Goal: Task Accomplishment & Management: Manage account settings

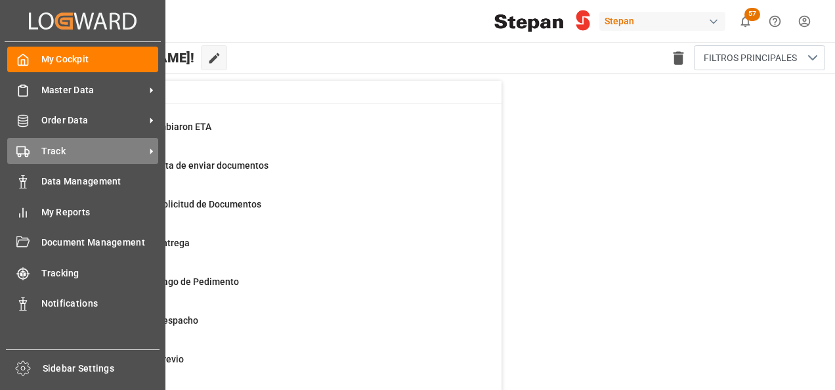
click at [49, 154] on span "Track" at bounding box center [93, 151] width 104 height 14
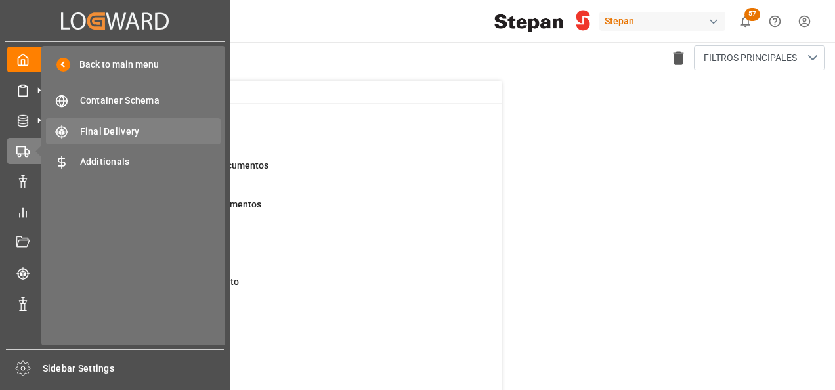
click at [121, 133] on span "Final Delivery" at bounding box center [150, 132] width 141 height 14
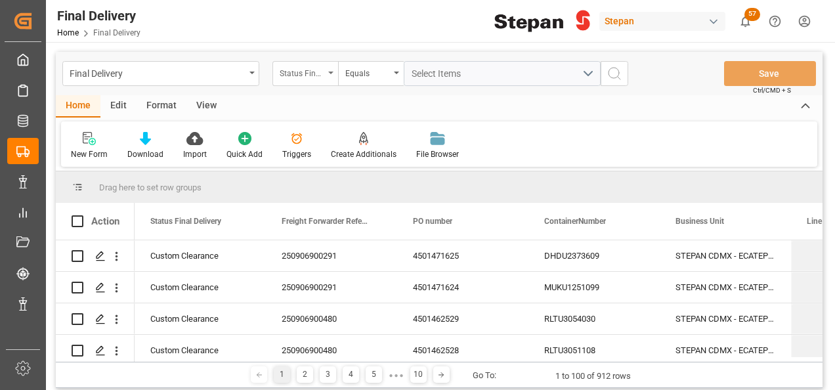
click at [336, 70] on div "Status Final Delivery" at bounding box center [305, 73] width 66 height 25
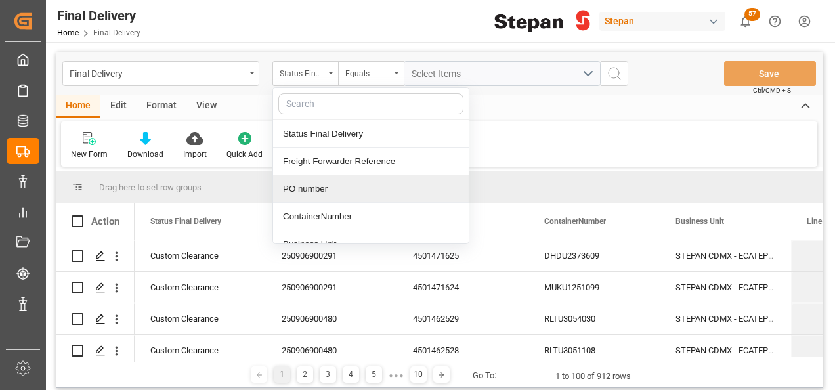
click at [299, 188] on div "PO number" at bounding box center [371, 189] width 196 height 28
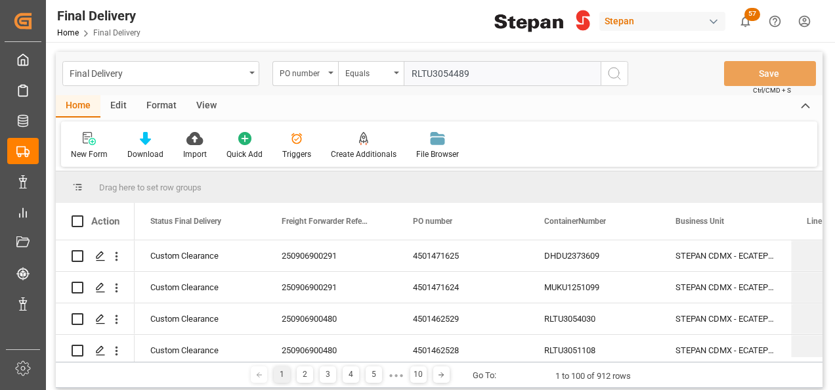
type input "RLTU3054489"
click at [613, 70] on icon "search button" at bounding box center [615, 74] width 16 height 16
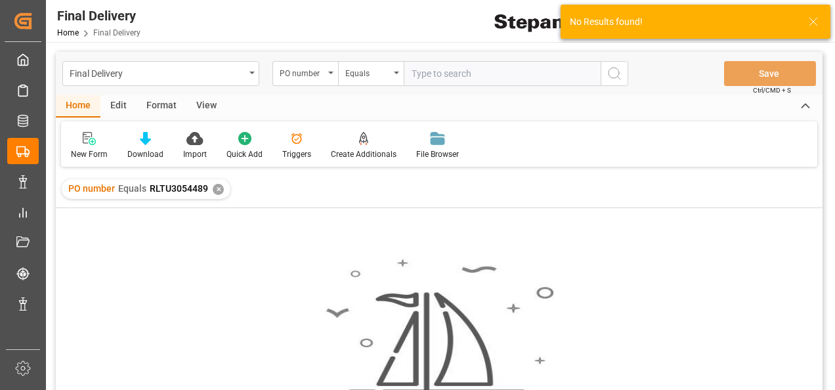
click at [213, 186] on div "✕" at bounding box center [218, 189] width 11 height 11
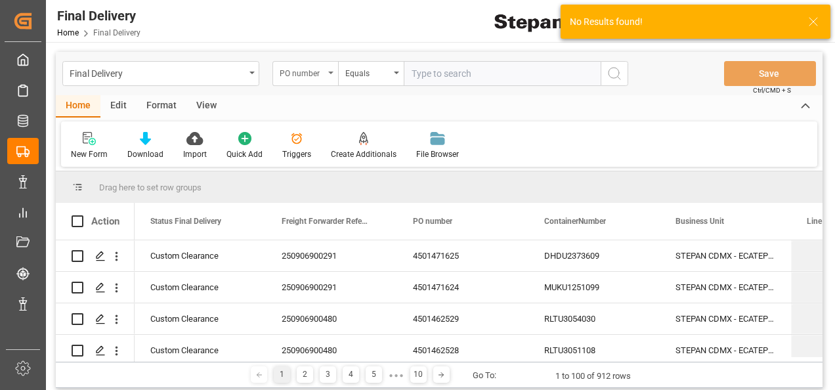
click at [332, 73] on icon "open menu" at bounding box center [330, 73] width 5 height 3
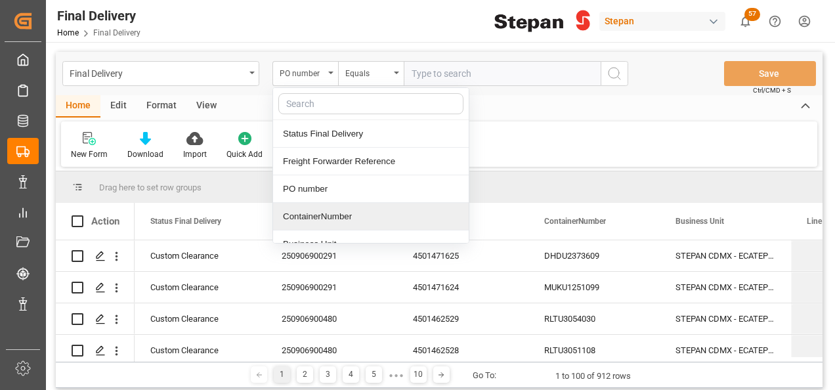
click at [295, 213] on div "ContainerNumber" at bounding box center [371, 217] width 196 height 28
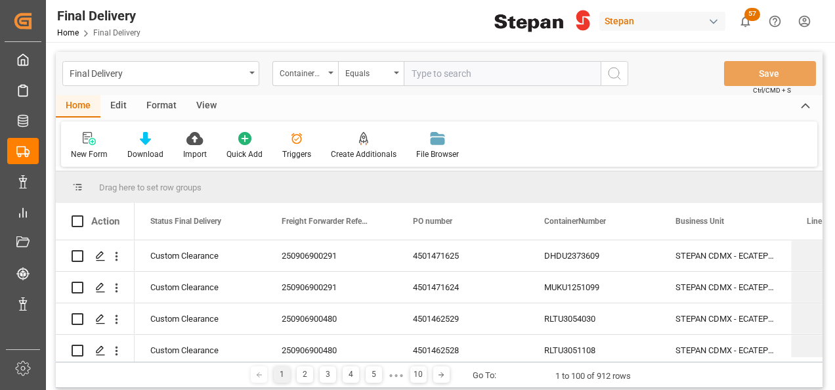
click at [412, 76] on input "text" at bounding box center [502, 73] width 197 height 25
paste input "RLTU3054489"
type input "RLTU3054489"
click at [617, 75] on icon "search button" at bounding box center [615, 74] width 16 height 16
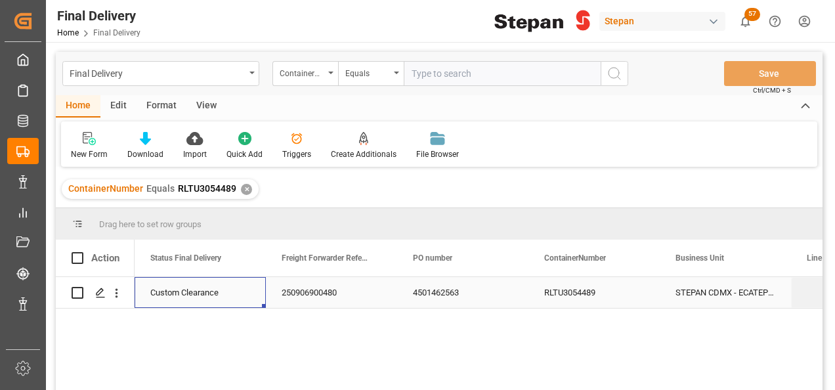
click at [165, 290] on div "Custom Clearance" at bounding box center [200, 293] width 100 height 30
click at [343, 293] on div "250906900480" at bounding box center [331, 292] width 131 height 31
click at [340, 292] on div "250906900480" at bounding box center [331, 292] width 131 height 31
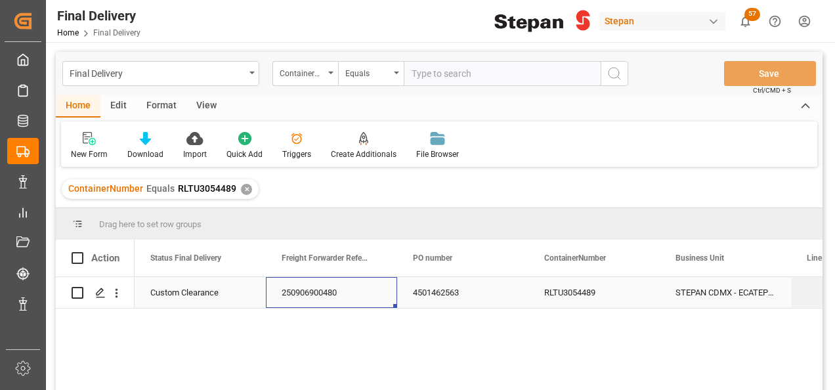
click at [340, 292] on div "250906900480" at bounding box center [331, 292] width 131 height 31
drag, startPoint x: 349, startPoint y: 293, endPoint x: 286, endPoint y: 293, distance: 62.4
click at [286, 293] on div "250906900480" at bounding box center [331, 292] width 131 height 31
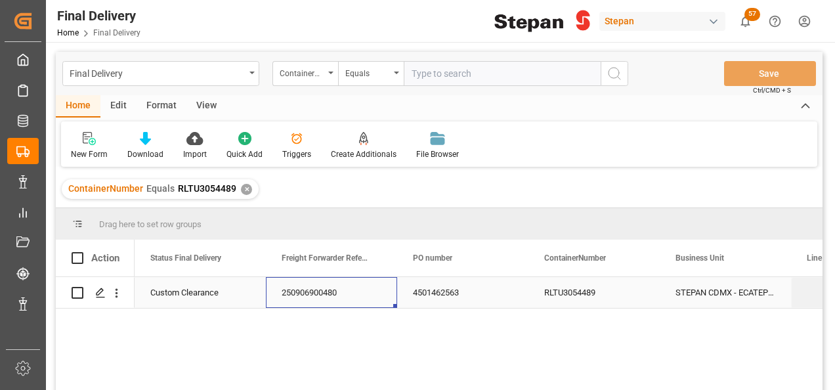
click at [286, 293] on div "250906900480" at bounding box center [331, 292] width 131 height 31
click at [286, 294] on div "250906900480" at bounding box center [331, 292] width 131 height 31
click at [431, 72] on input "text" at bounding box center [502, 73] width 197 height 25
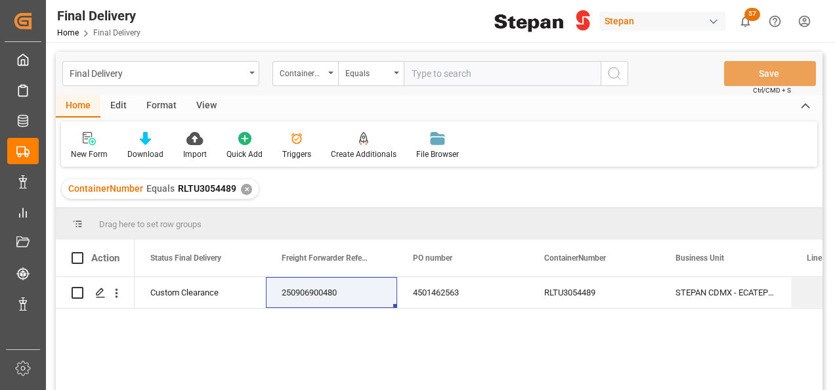
paste input "RLTU3055443"
type input "RLTU3055443"
click at [611, 75] on icon "search button" at bounding box center [615, 74] width 16 height 16
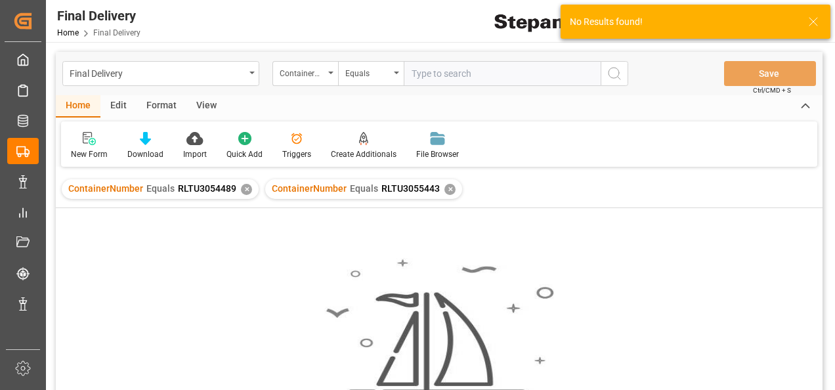
click at [241, 189] on div "✕" at bounding box center [246, 189] width 11 height 11
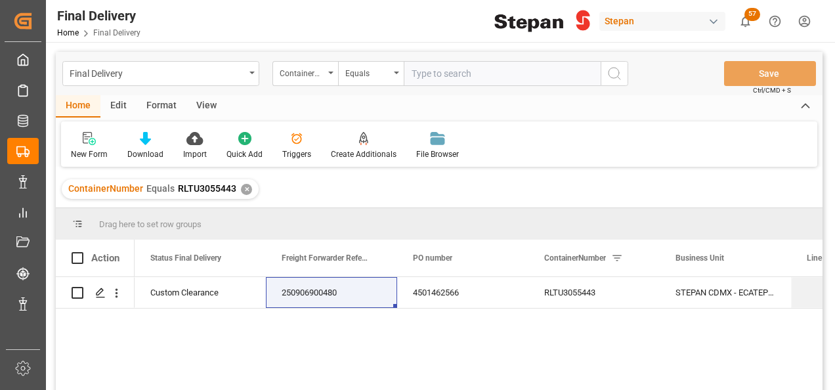
click at [429, 70] on input "text" at bounding box center [502, 73] width 197 height 25
paste input "RLTU3054200"
type input "RLTU3054200"
click at [616, 74] on icon "search button" at bounding box center [615, 74] width 16 height 16
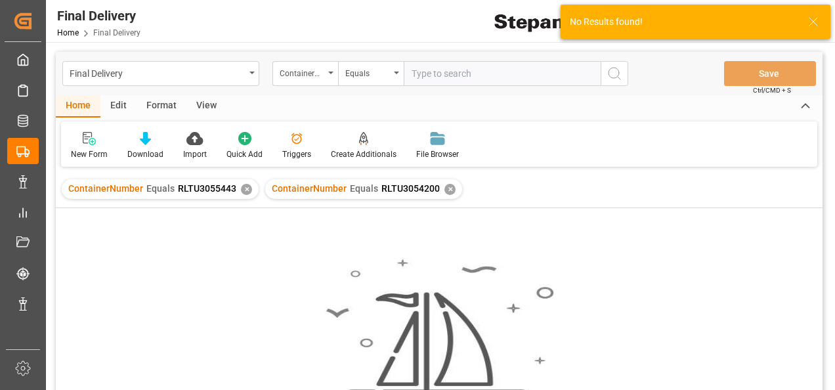
click at [241, 186] on div "✕" at bounding box center [246, 189] width 11 height 11
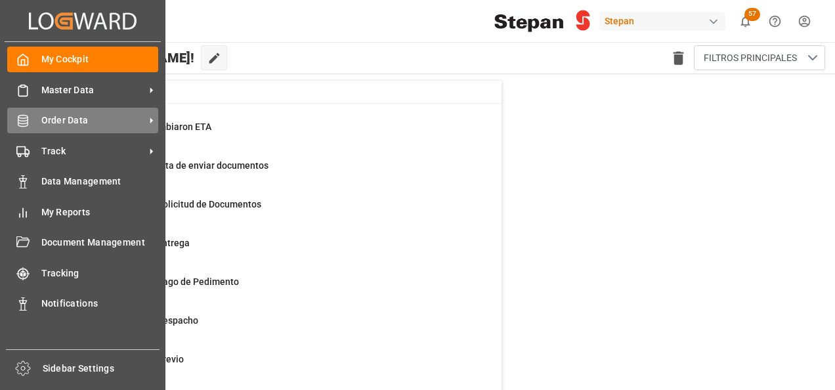
drag, startPoint x: 71, startPoint y: 123, endPoint x: 72, endPoint y: 113, distance: 10.6
click at [72, 121] on span "Order Data" at bounding box center [93, 121] width 104 height 14
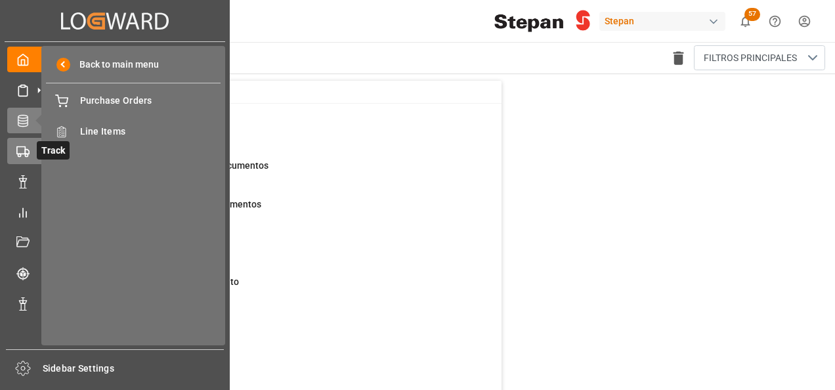
click at [28, 154] on polygon at bounding box center [27, 152] width 4 height 5
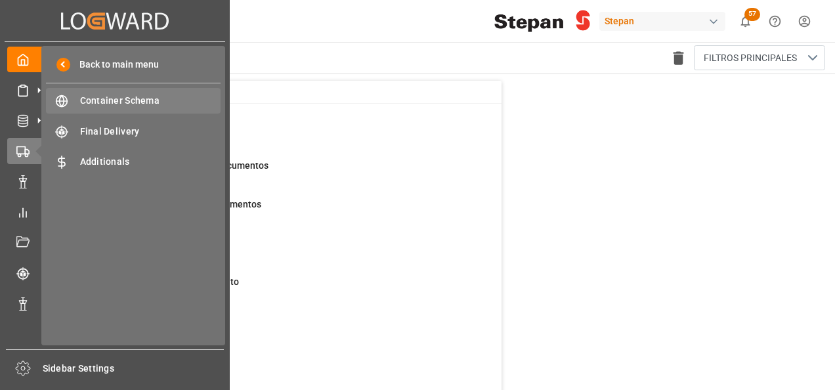
click at [102, 101] on span "Container Schema" at bounding box center [150, 101] width 141 height 14
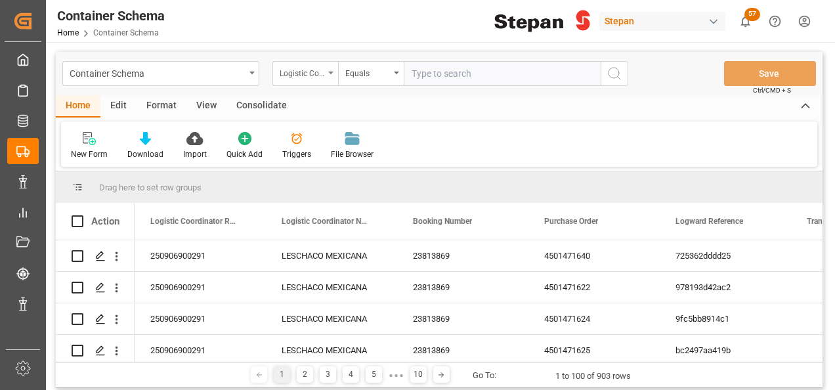
click at [328, 75] on div "Logistic Coordinator Reference Number" at bounding box center [305, 73] width 66 height 25
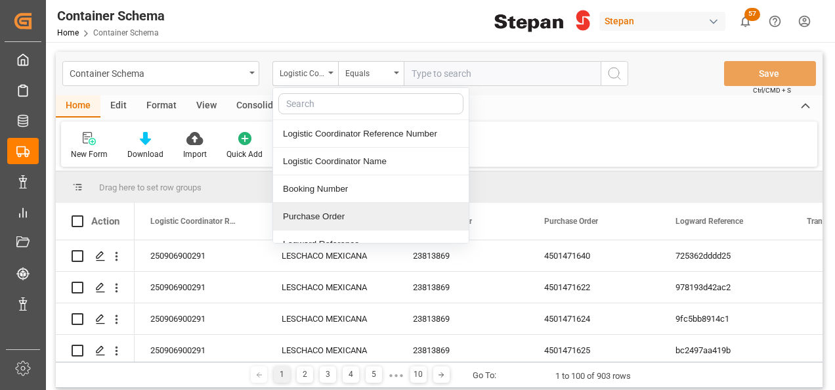
drag, startPoint x: 302, startPoint y: 196, endPoint x: 298, endPoint y: 213, distance: 18.2
click at [299, 213] on div "Logistic Coordinator Reference Number Logistic Coordinator Name Booking Number …" at bounding box center [370, 165] width 197 height 156
click at [297, 214] on div "Purchase Order" at bounding box center [371, 217] width 196 height 28
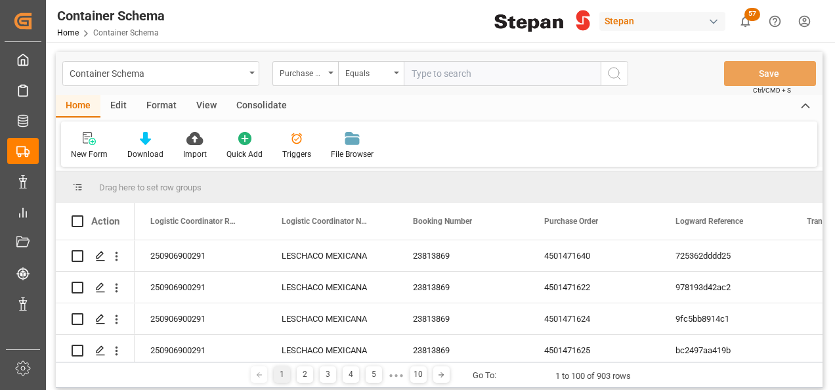
click at [414, 68] on input "text" at bounding box center [502, 73] width 197 height 25
paste input "250906900480"
type input "250906900480"
click at [321, 70] on div "Purchase Order" at bounding box center [302, 71] width 45 height 15
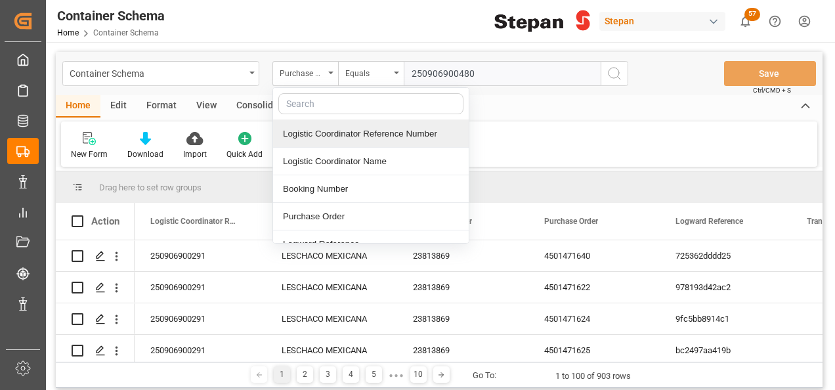
click at [304, 130] on div "Logistic Coordinator Reference Number" at bounding box center [371, 134] width 196 height 28
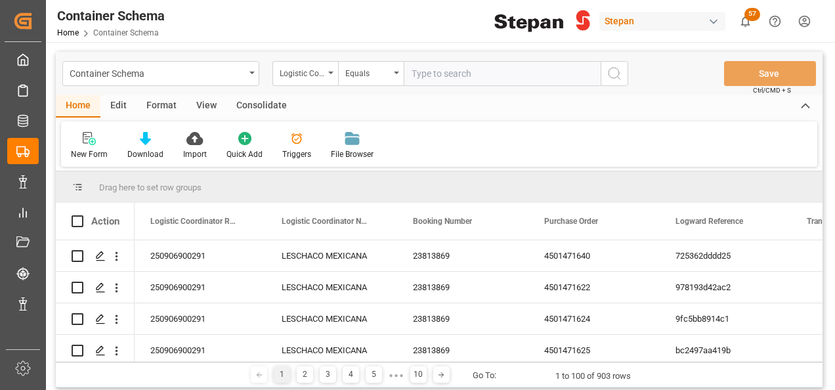
click at [422, 76] on input "text" at bounding box center [502, 73] width 197 height 25
paste input "250906900480"
type input "250906900480"
click at [613, 77] on icon "search button" at bounding box center [615, 74] width 16 height 16
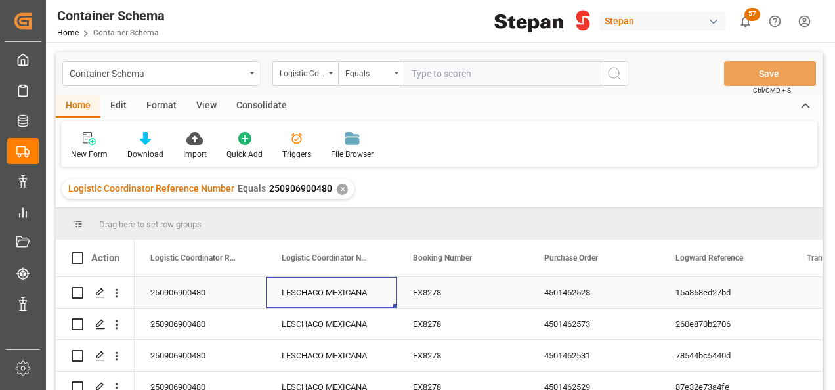
click at [278, 290] on div "LESCHACO MEXICANA" at bounding box center [331, 292] width 131 height 31
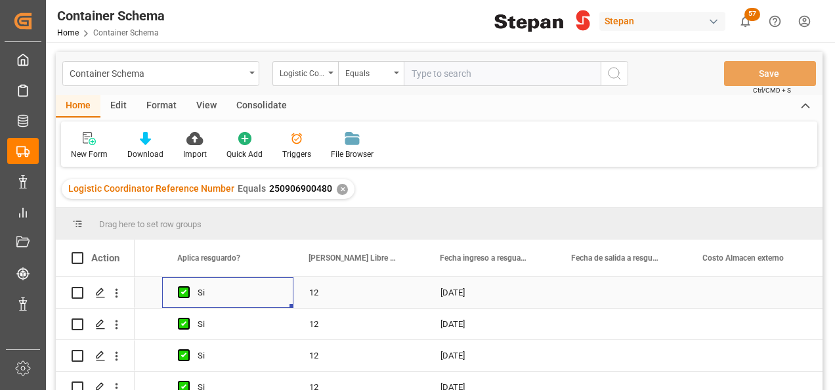
click at [274, 293] on div "Si" at bounding box center [238, 293] width 80 height 30
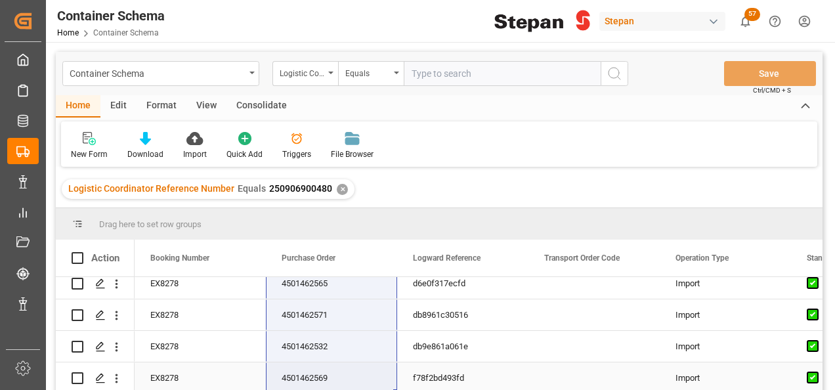
drag, startPoint x: 278, startPoint y: 286, endPoint x: 290, endPoint y: 371, distance: 85.6
click at [337, 190] on div "✕" at bounding box center [342, 189] width 11 height 11
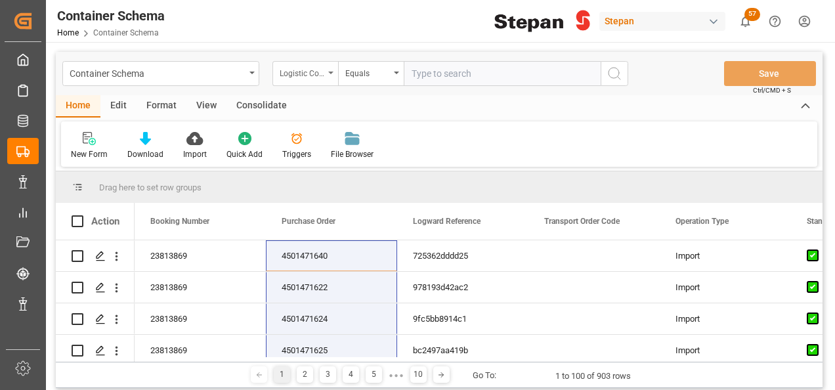
click at [328, 70] on div "Logistic Coordinator Reference Number" at bounding box center [305, 73] width 66 height 25
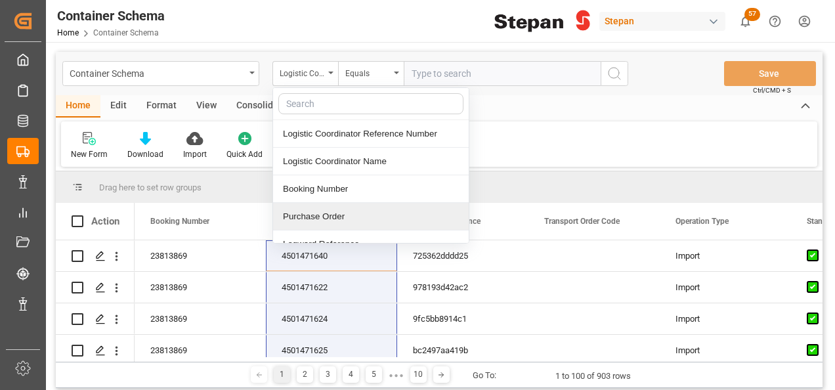
click at [322, 215] on div "Purchase Order" at bounding box center [371, 217] width 196 height 28
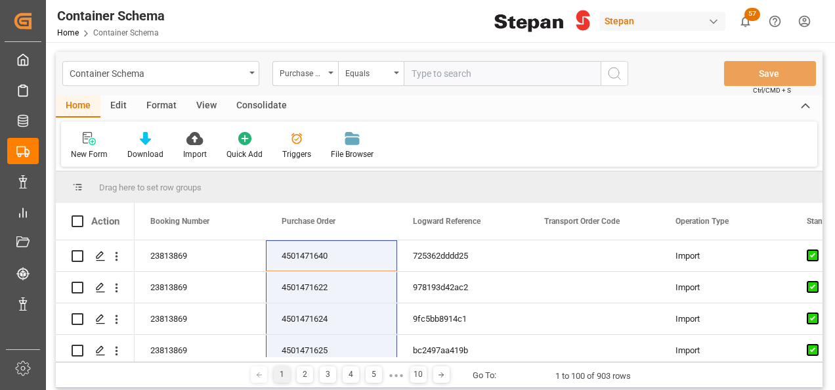
click at [425, 77] on input "text" at bounding box center [502, 73] width 197 height 25
paste input "4501468588"
type input "4501468588"
click at [617, 74] on icon "search button" at bounding box center [615, 74] width 16 height 16
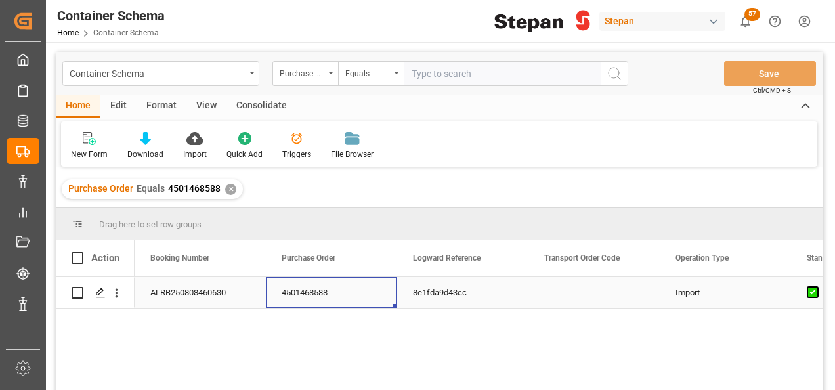
click at [349, 303] on div "4501468588" at bounding box center [331, 292] width 131 height 31
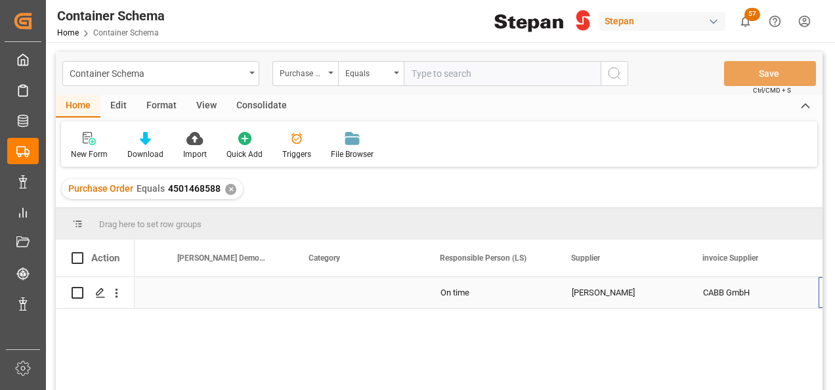
scroll to position [0, 2205]
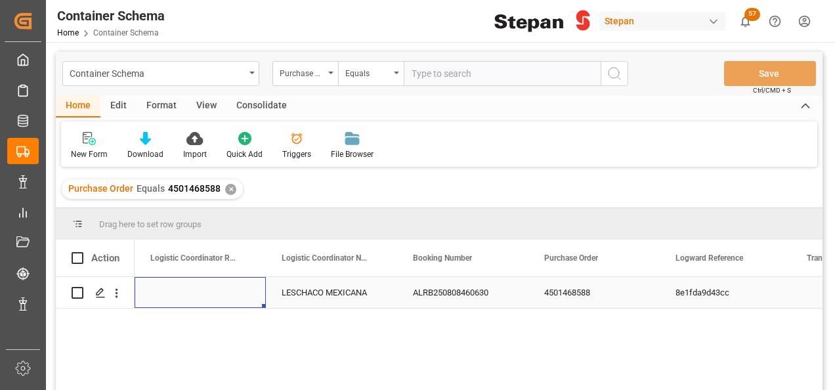
click at [184, 295] on div "Press SPACE to select this row." at bounding box center [200, 292] width 131 height 31
type input "250906900588"
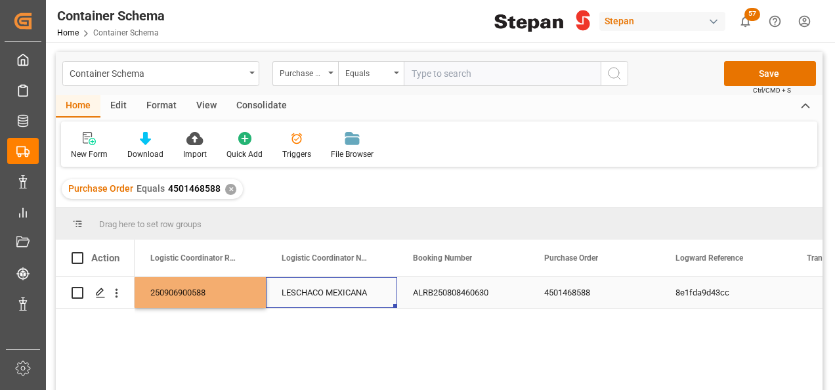
click at [299, 294] on div "LESCHACO MEXICANA" at bounding box center [331, 292] width 131 height 31
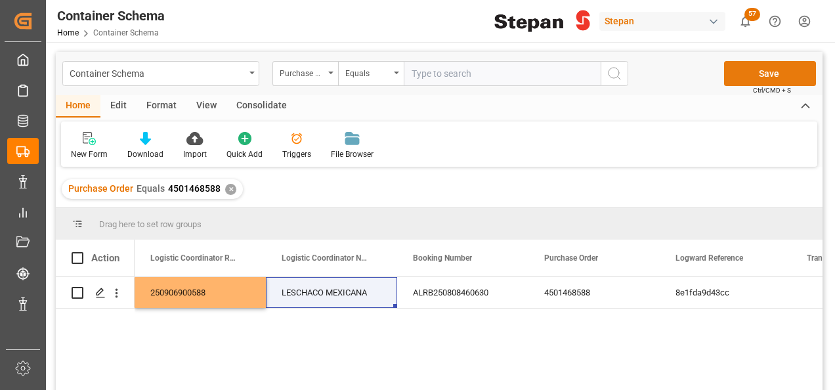
click at [764, 75] on button "Save" at bounding box center [770, 73] width 92 height 25
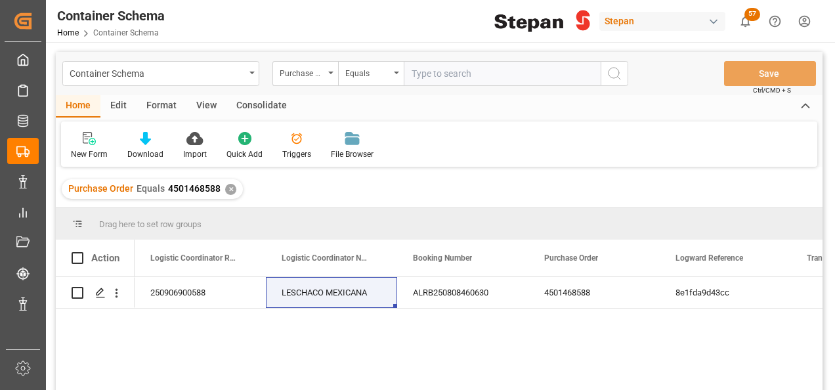
click at [448, 58] on div "Container Schema Purchase Order Equals Save Ctrl/CMD + S" at bounding box center [439, 73] width 767 height 43
click at [225, 188] on div "✕" at bounding box center [230, 189] width 11 height 11
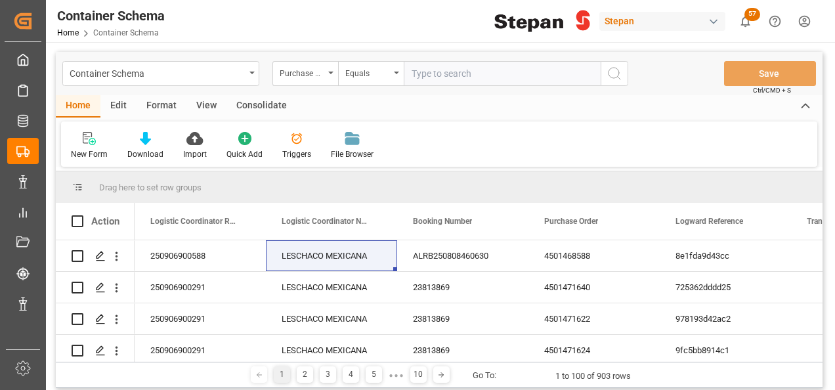
click at [463, 76] on input "text" at bounding box center [502, 73] width 197 height 25
paste input "4501479564"
type input "4501479564"
click at [616, 72] on icon "search button" at bounding box center [615, 74] width 16 height 16
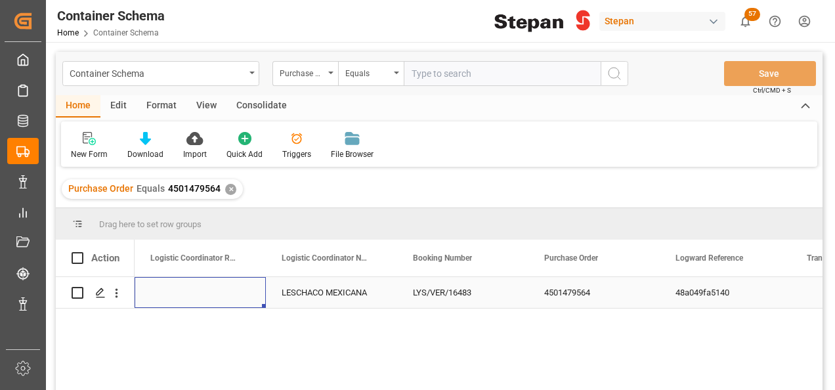
click at [192, 288] on div "Press SPACE to select this row." at bounding box center [200, 292] width 131 height 31
click at [161, 295] on div "Press SPACE to select this row." at bounding box center [200, 292] width 131 height 31
click at [161, 295] on input "Press SPACE to select this row." at bounding box center [200, 300] width 110 height 25
type input "251015080012"
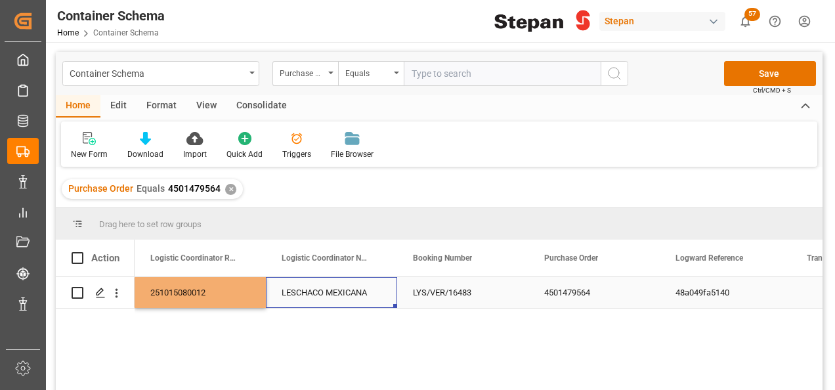
click at [294, 293] on div "LESCHACO MEXICANA" at bounding box center [331, 292] width 131 height 31
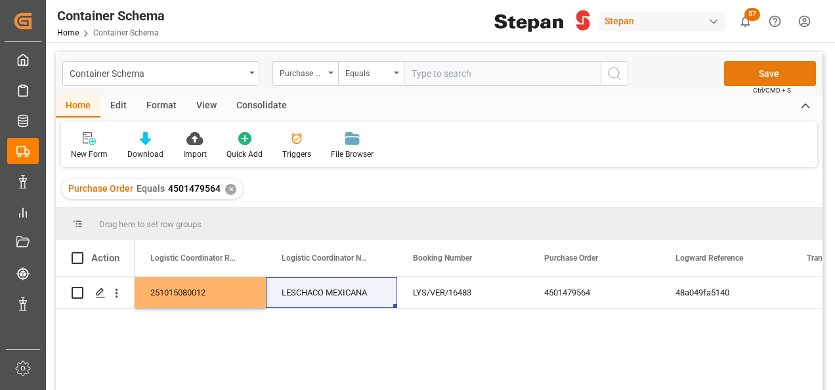
click at [751, 72] on button "Save" at bounding box center [770, 73] width 92 height 25
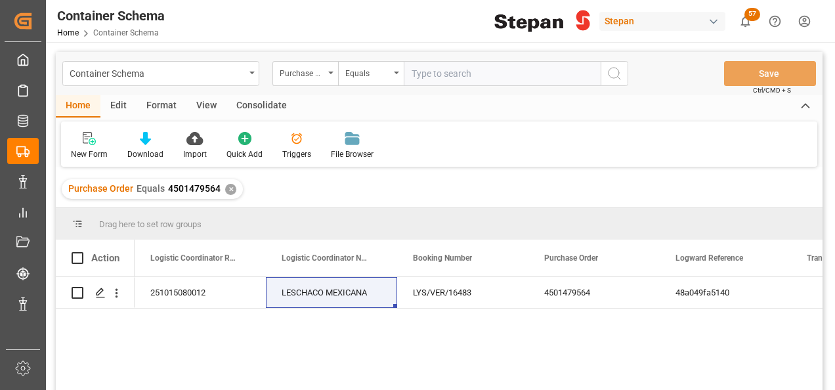
click at [227, 190] on div "✕" at bounding box center [230, 189] width 11 height 11
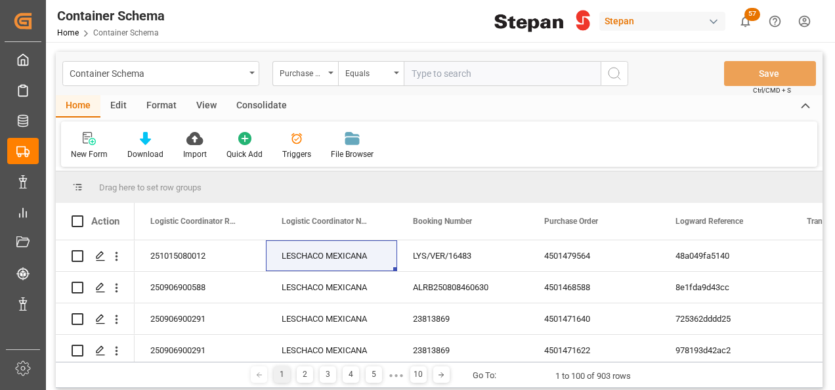
click at [427, 71] on input "text" at bounding box center [502, 73] width 197 height 25
paste input "4501475734"
type input "4501475734"
click at [613, 72] on icon "search button" at bounding box center [615, 74] width 16 height 16
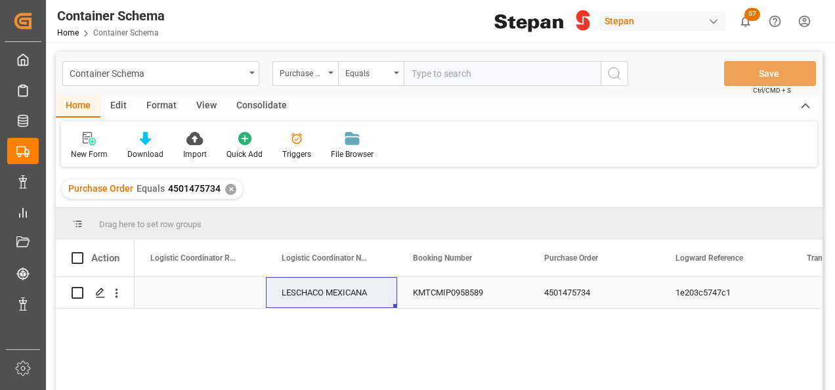
click at [172, 298] on div "Press SPACE to select this row." at bounding box center [200, 292] width 131 height 31
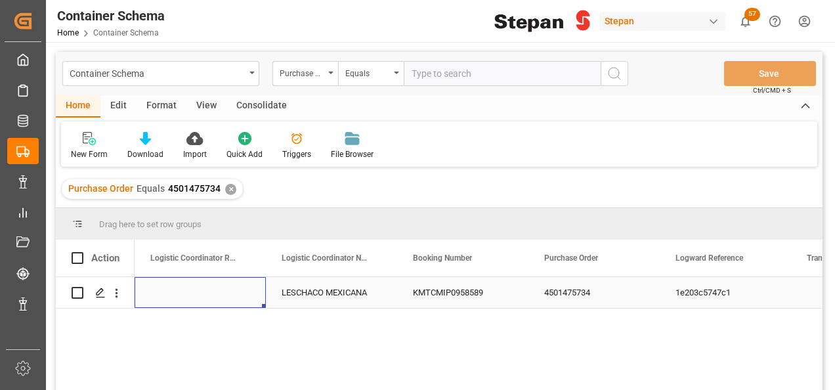
click at [179, 300] on div "Press SPACE to select this row." at bounding box center [200, 292] width 131 height 31
type input "251006900032"
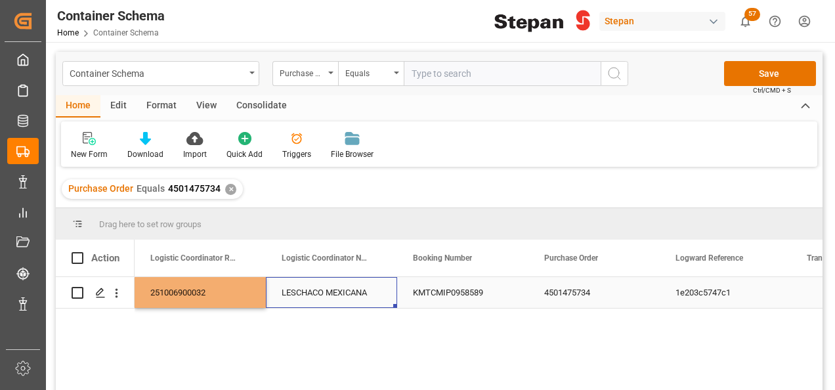
click at [315, 307] on div "LESCHACO MEXICANA" at bounding box center [331, 292] width 131 height 31
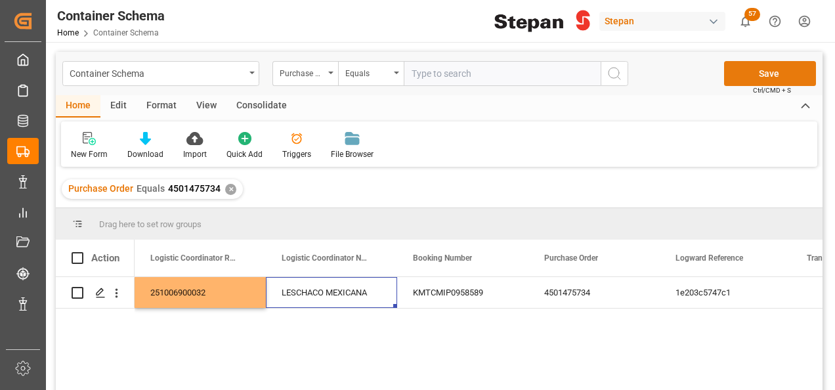
click at [766, 68] on button "Save" at bounding box center [770, 73] width 92 height 25
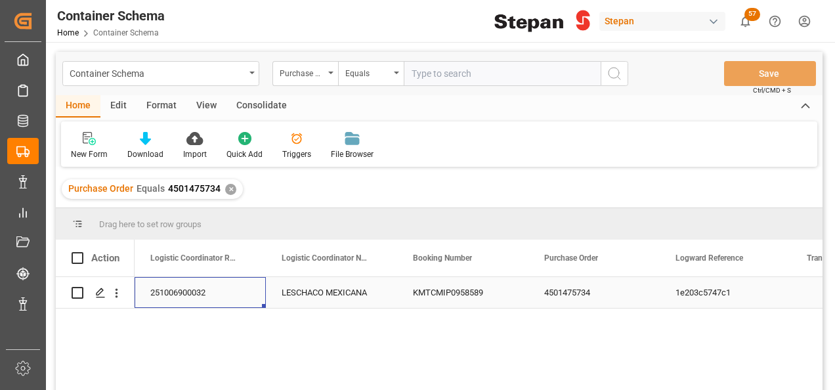
click at [238, 289] on div "251006900032" at bounding box center [200, 292] width 131 height 31
click at [228, 191] on div "✕" at bounding box center [230, 189] width 11 height 11
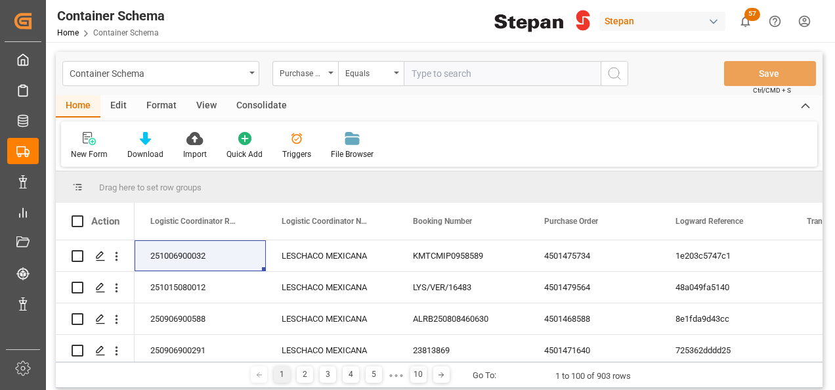
click at [423, 66] on input "text" at bounding box center [502, 73] width 197 height 25
paste input "4501474713"
type input "4501474713"
click at [616, 72] on icon "search button" at bounding box center [615, 74] width 16 height 16
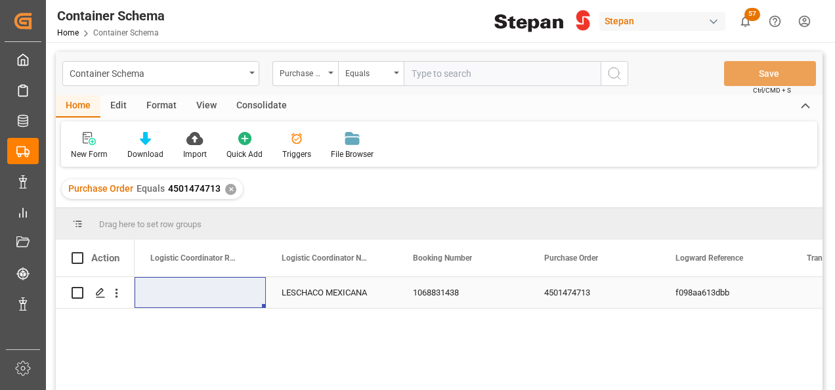
click at [187, 292] on div "Press SPACE to select this row." at bounding box center [200, 292] width 131 height 31
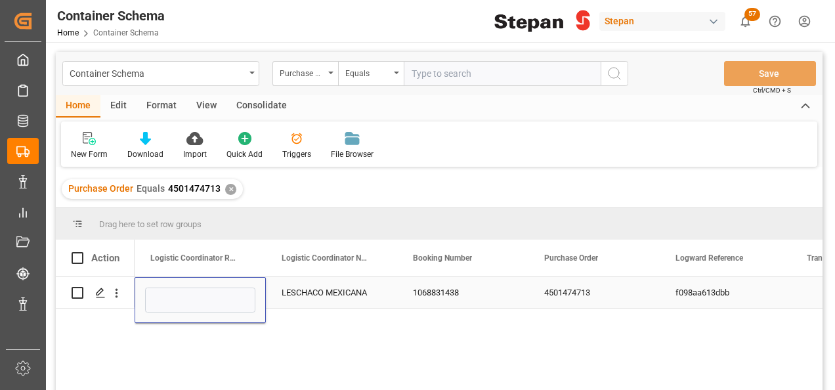
click at [187, 292] on input "Press SPACE to select this row." at bounding box center [200, 300] width 110 height 25
type input "250906900665"
click at [376, 288] on div "LESCHACO MEXICANA" at bounding box center [331, 292] width 131 height 31
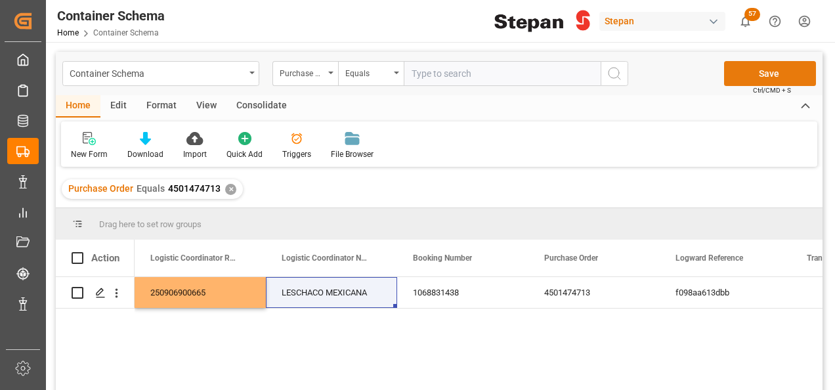
click at [763, 74] on button "Save" at bounding box center [770, 73] width 92 height 25
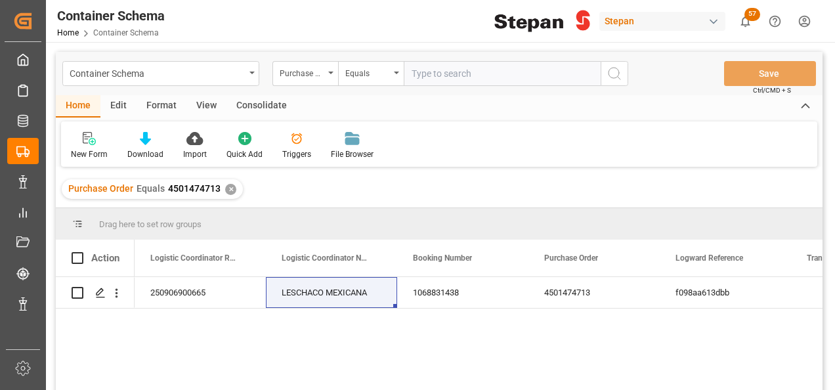
click at [231, 186] on div "✕" at bounding box center [230, 189] width 11 height 11
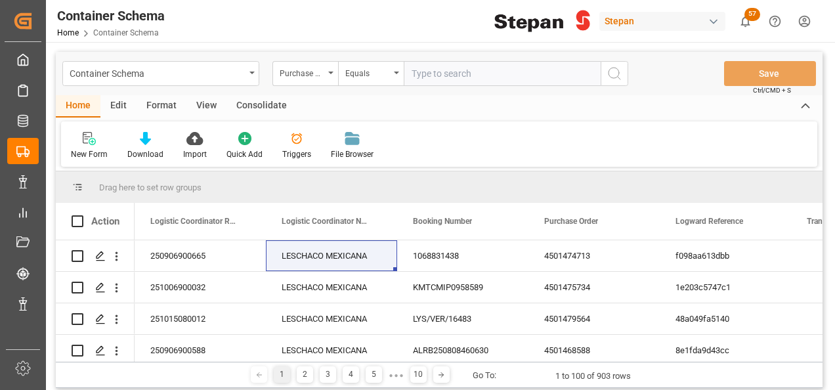
click at [432, 67] on input "text" at bounding box center [502, 73] width 197 height 25
paste input "4501474714"
type input "4501474714"
click at [613, 70] on icon "search button" at bounding box center [615, 74] width 16 height 16
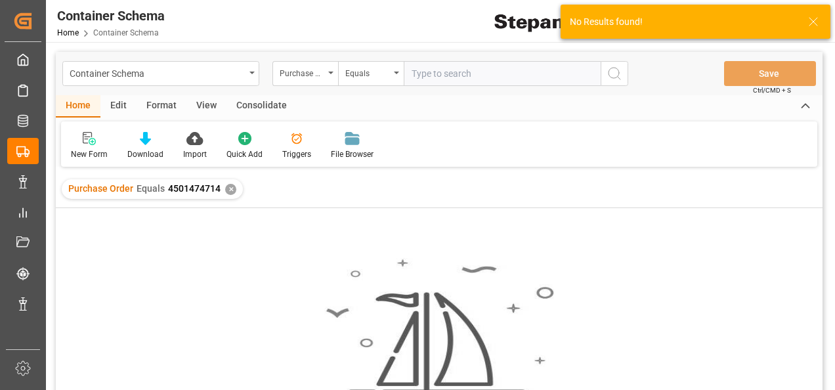
click at [240, 192] on div "Purchase Order Equals 4501474714 ✕" at bounding box center [152, 189] width 181 height 20
click at [233, 189] on div "✕" at bounding box center [230, 189] width 11 height 11
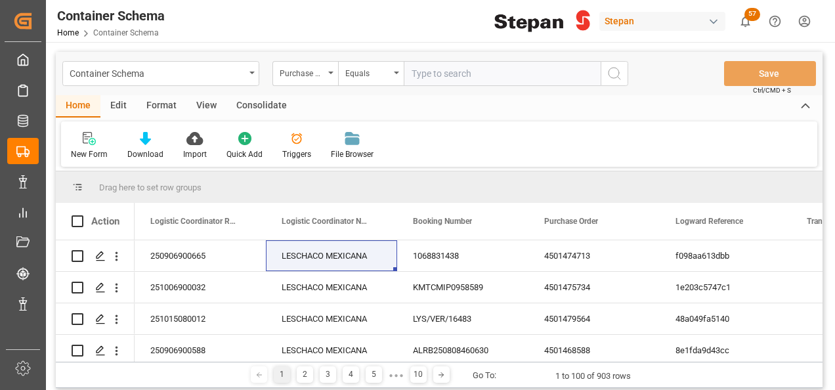
click at [430, 72] on input "text" at bounding box center [502, 73] width 197 height 25
paste input "4501474714"
click at [413, 72] on input "4501474714" at bounding box center [502, 73] width 197 height 25
type input "4501474714"
click at [611, 76] on icon "search button" at bounding box center [615, 74] width 16 height 16
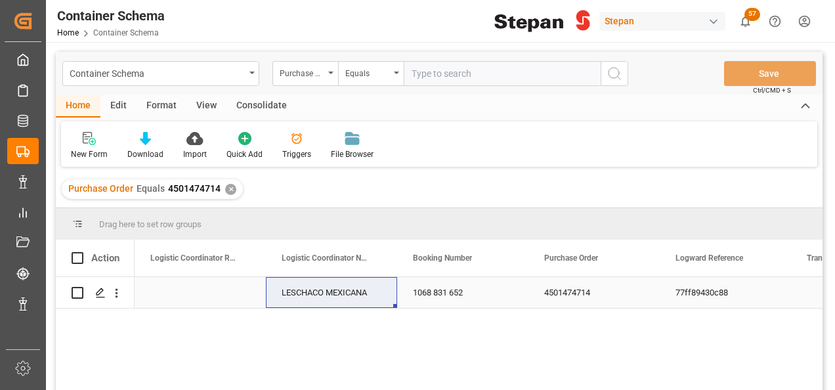
drag, startPoint x: 196, startPoint y: 298, endPoint x: 198, endPoint y: 292, distance: 7.1
click at [196, 297] on div "Press SPACE to select this row." at bounding box center [200, 292] width 131 height 31
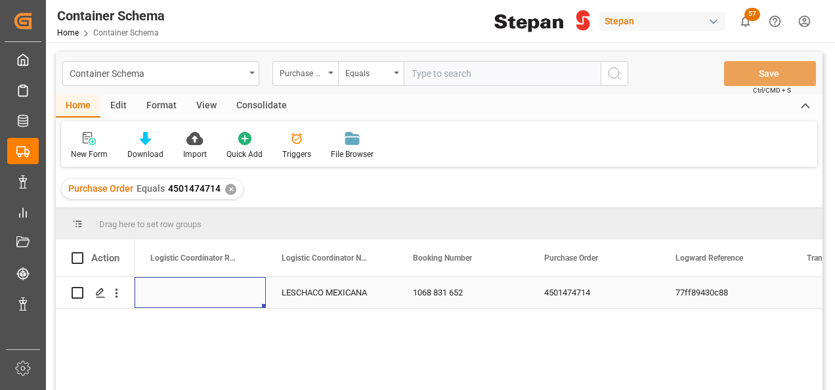
click at [196, 303] on div "Press SPACE to select this row." at bounding box center [200, 292] width 131 height 31
click at [200, 294] on div "Press SPACE to select this row." at bounding box center [200, 292] width 131 height 31
click at [200, 294] on input "Press SPACE to select this row." at bounding box center [200, 300] width 110 height 25
type input "250906900666"
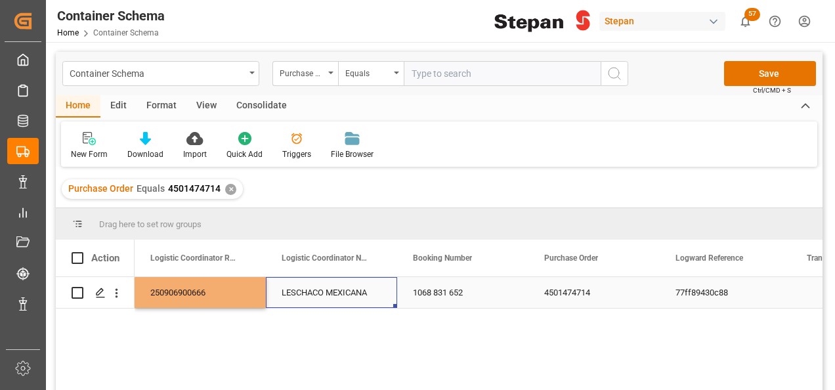
click at [342, 303] on div "LESCHACO MEXICANA" at bounding box center [331, 292] width 131 height 31
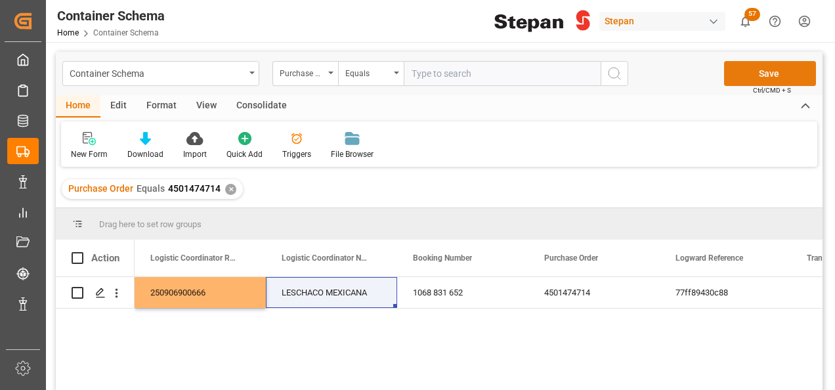
click at [764, 72] on button "Save" at bounding box center [770, 73] width 92 height 25
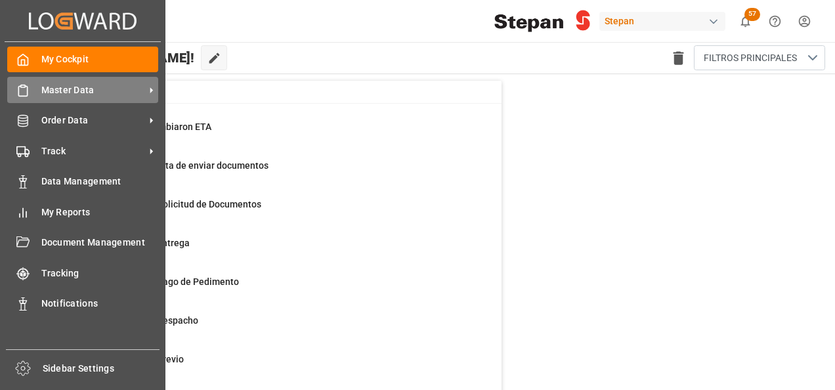
click at [73, 91] on span "Master Data" at bounding box center [93, 90] width 104 height 14
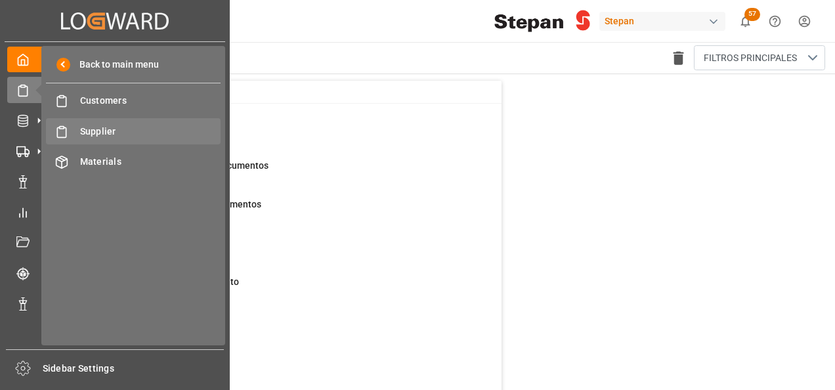
click at [97, 132] on span "Supplier" at bounding box center [150, 132] width 141 height 14
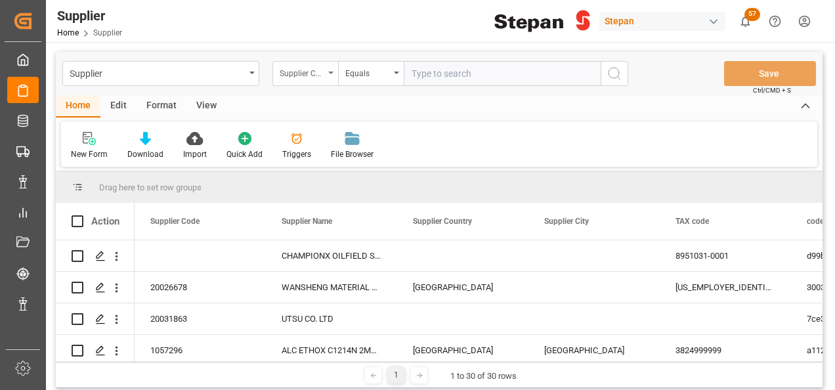
click at [333, 70] on div "Supplier Code" at bounding box center [305, 73] width 66 height 25
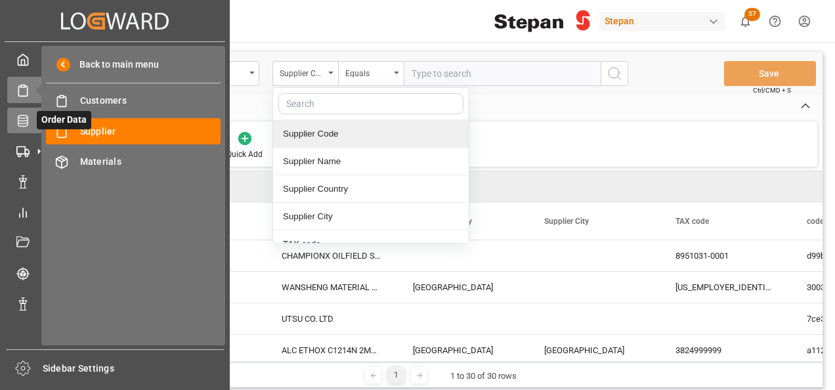
click at [33, 119] on icon at bounding box center [39, 121] width 14 height 14
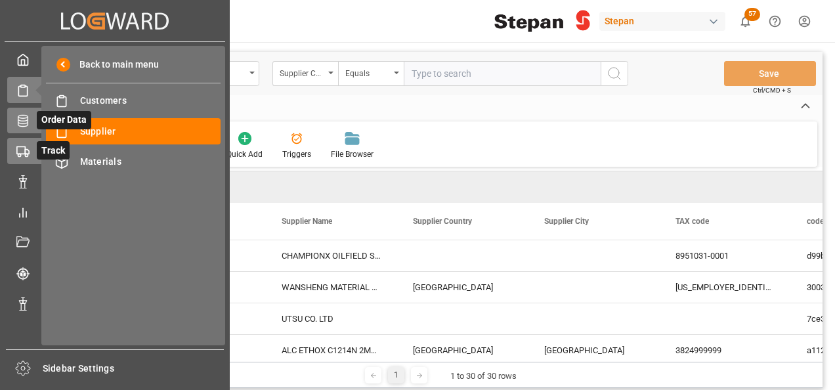
click at [26, 153] on icon at bounding box center [22, 151] width 13 height 13
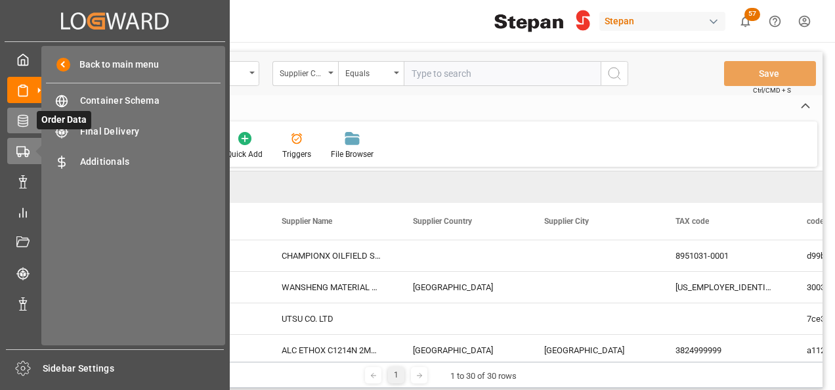
click at [30, 121] on div "Order Data Order Data" at bounding box center [114, 121] width 215 height 26
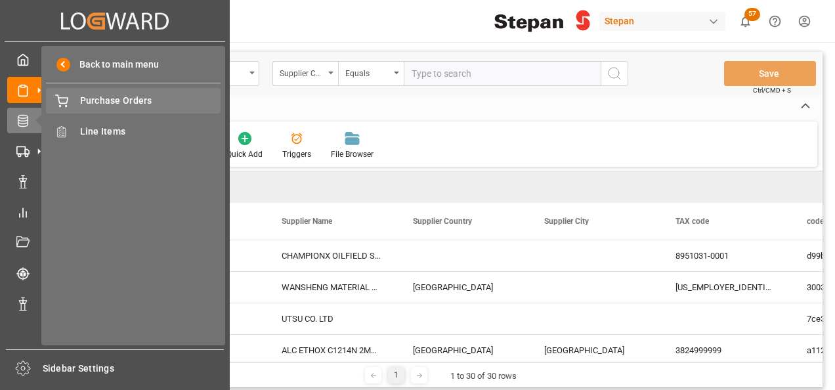
click at [130, 102] on span "Purchase Orders" at bounding box center [150, 101] width 141 height 14
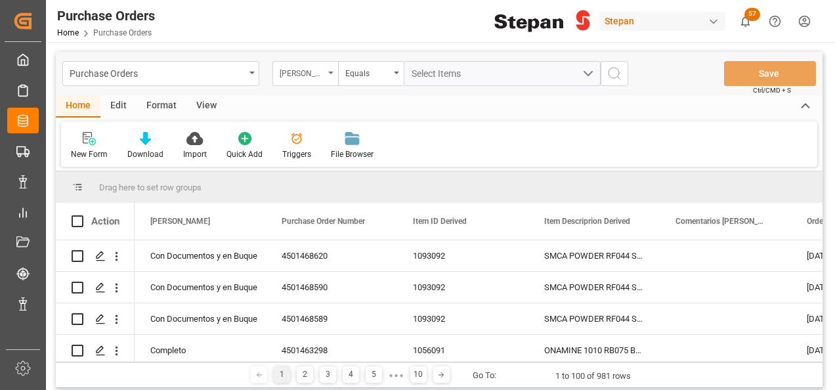
click at [330, 75] on div "Hito Stepan" at bounding box center [305, 73] width 66 height 25
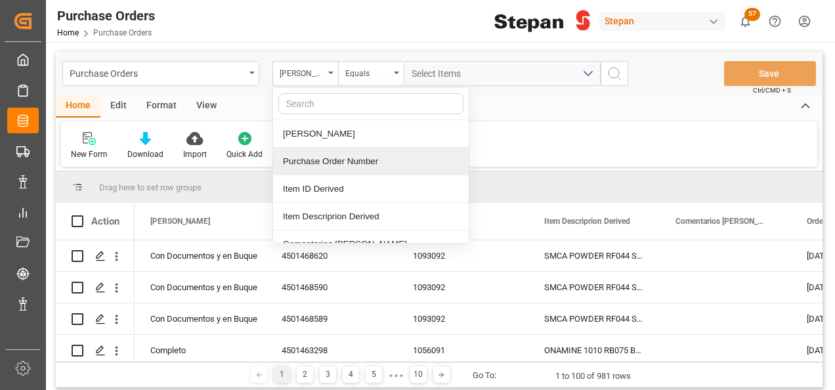
click at [318, 163] on div "Purchase Order Number" at bounding box center [371, 162] width 196 height 28
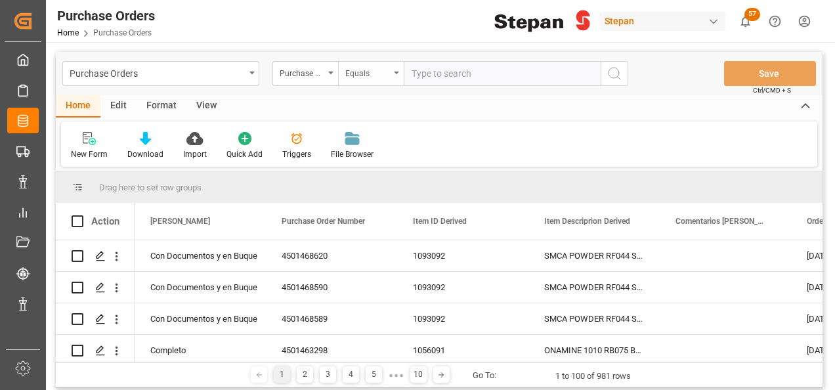
click at [398, 69] on div "Equals" at bounding box center [371, 73] width 66 height 25
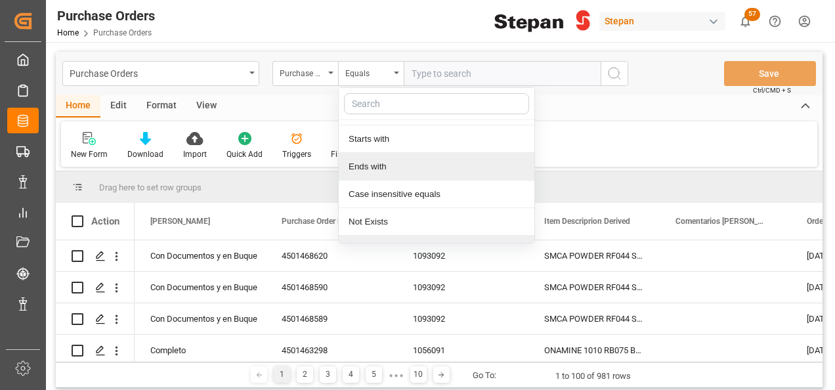
scroll to position [96, 0]
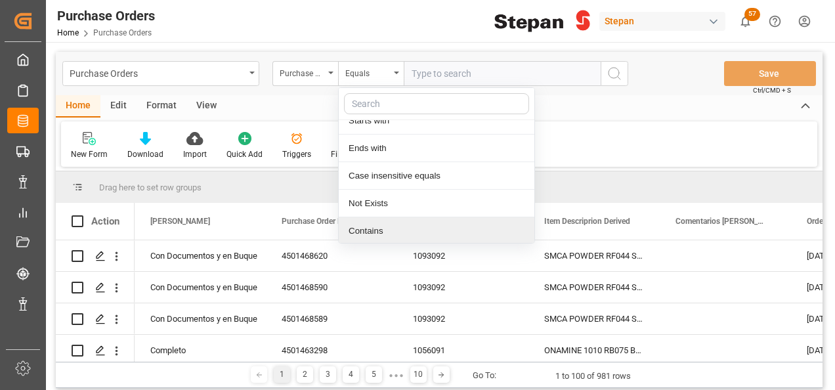
click at [368, 233] on div "Contains" at bounding box center [437, 231] width 196 height 28
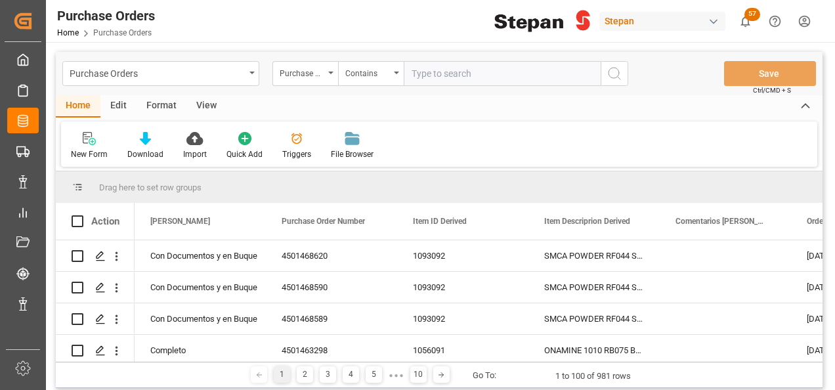
paste input "4501462528 4501462573 4501462531 4501462529 4501462563 4501462526 4501462527 45…"
click at [544, 73] on input "4501462528 4501462573 4501462531 4501462529 4501462563 4501462526 4501462527 45…" at bounding box center [502, 73] width 197 height 25
click at [492, 71] on input "4501462528 4501462573 4501462531 4501462529 4501462563 4501462526 4501462527 45…" at bounding box center [502, 73] width 197 height 25
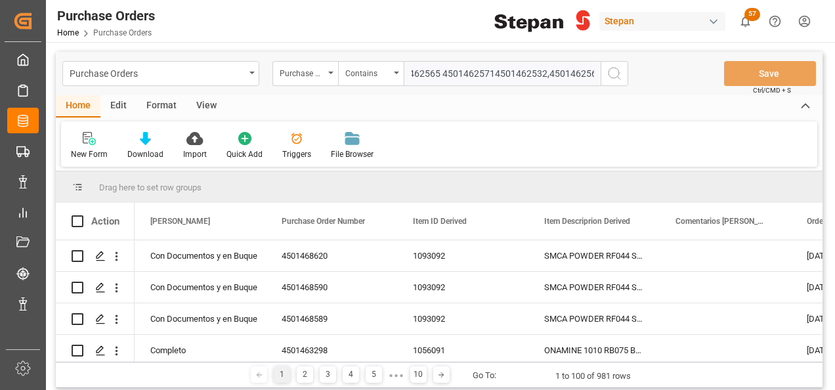
scroll to position [0, 459]
click at [437, 74] on input "4501462528 4501462573 4501462531 4501462529 4501462563 4501462526 4501462527 45…" at bounding box center [502, 73] width 197 height 25
drag, startPoint x: 435, startPoint y: 69, endPoint x: 385, endPoint y: 67, distance: 50.6
click at [385, 67] on div "Purchase Order Number Contains 4501462528 4501462573 4501462531 4501462529 4501…" at bounding box center [450, 73] width 356 height 25
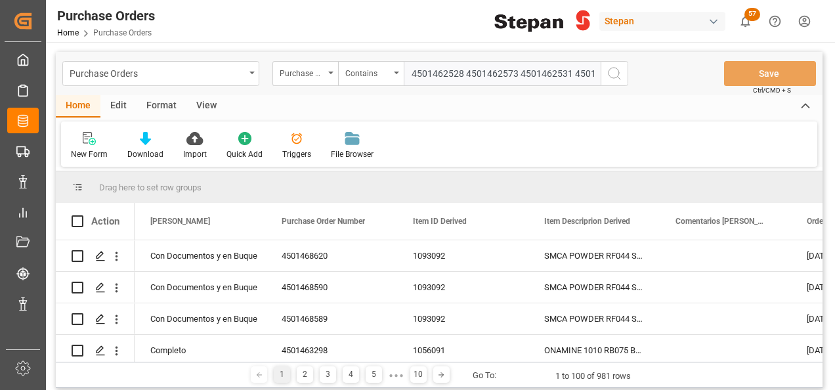
click at [420, 80] on input "4501462528 4501462573 4501462531 4501462529 4501462563 4501462526 4501462527 45…" at bounding box center [502, 73] width 197 height 25
click at [467, 68] on input "4501462528 4501462573 4501462531 4501462529 4501462563 4501462526 4501462527 45…" at bounding box center [502, 73] width 197 height 25
type input "4501462528,4501462573,4501462531,4501462529,4501462563,4501462526,4501462527,45…"
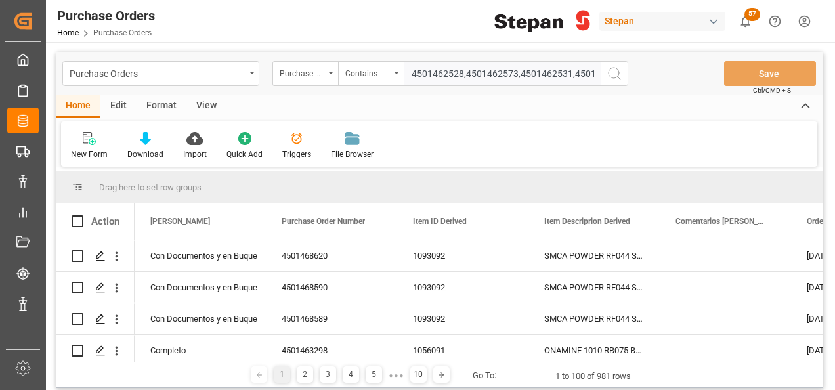
click at [611, 77] on circle "search button" at bounding box center [614, 73] width 11 height 11
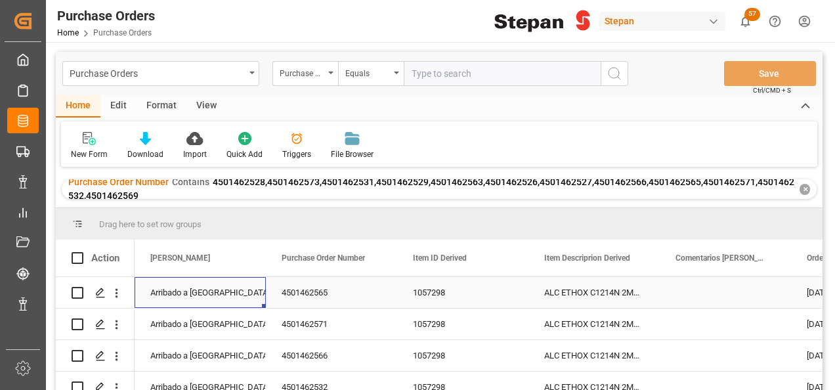
click at [203, 294] on div "Arribado a Puerto" at bounding box center [200, 293] width 100 height 30
click at [242, 298] on icon "open menu" at bounding box center [242, 301] width 16 height 16
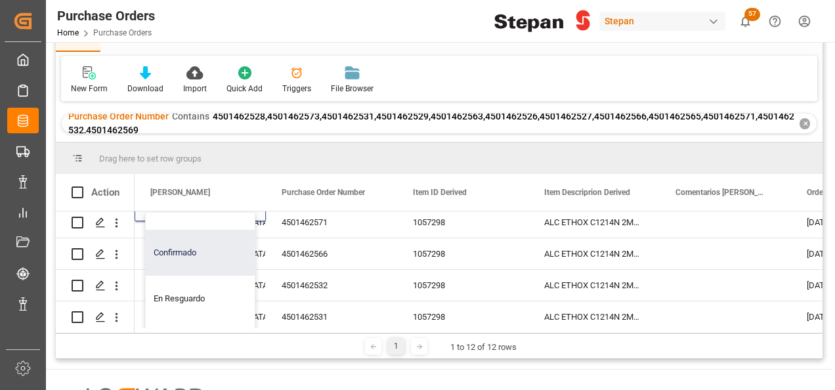
scroll to position [66, 0]
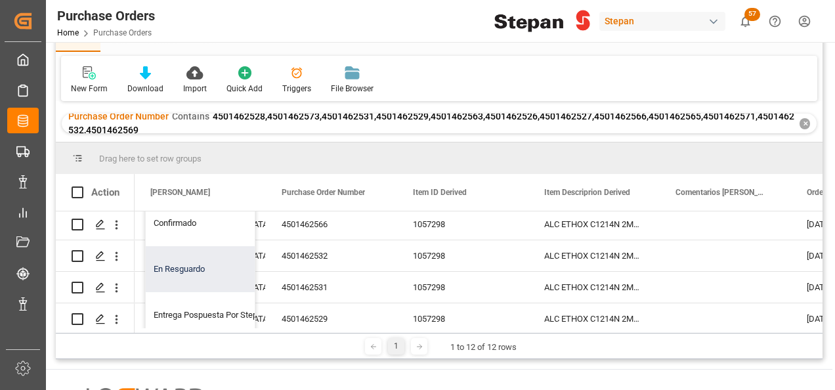
click at [174, 263] on div "En Resguardo" at bounding box center [213, 269] width 135 height 46
type input "En Resguardo"
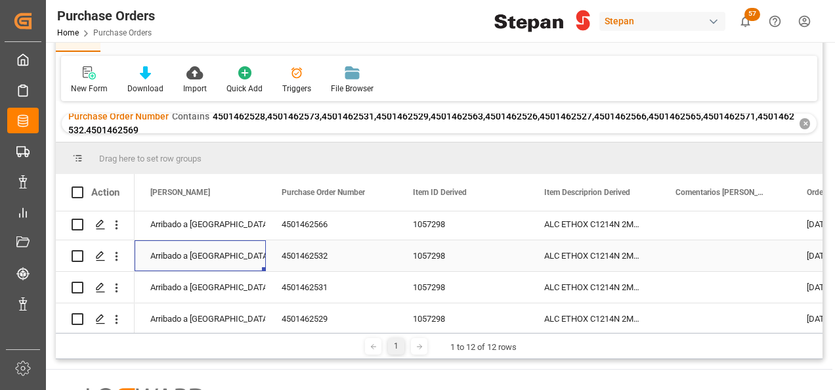
click at [239, 248] on div "Arribado a Puerto" at bounding box center [200, 256] width 100 height 30
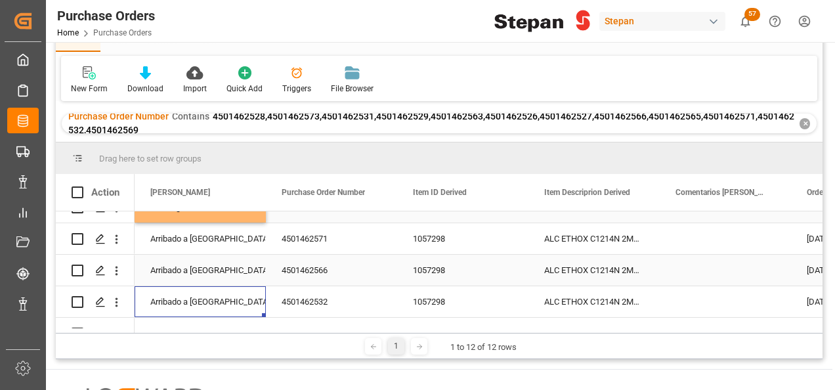
scroll to position [0, 0]
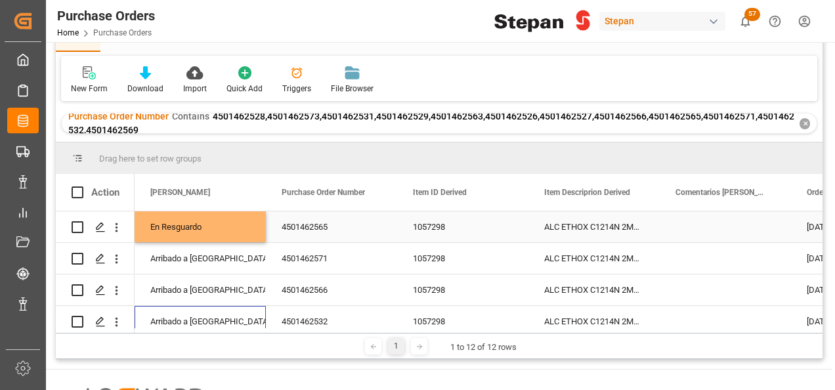
click at [234, 228] on div "En Resguardo" at bounding box center [200, 227] width 100 height 30
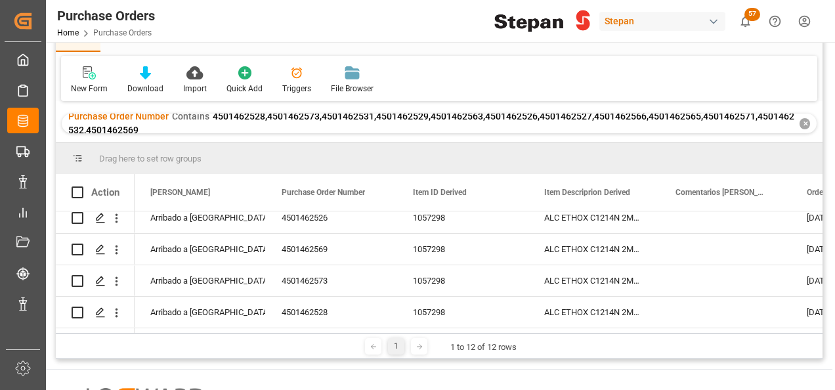
scroll to position [265, 0]
drag, startPoint x: 263, startPoint y: 240, endPoint x: 242, endPoint y: 305, distance: 68.9
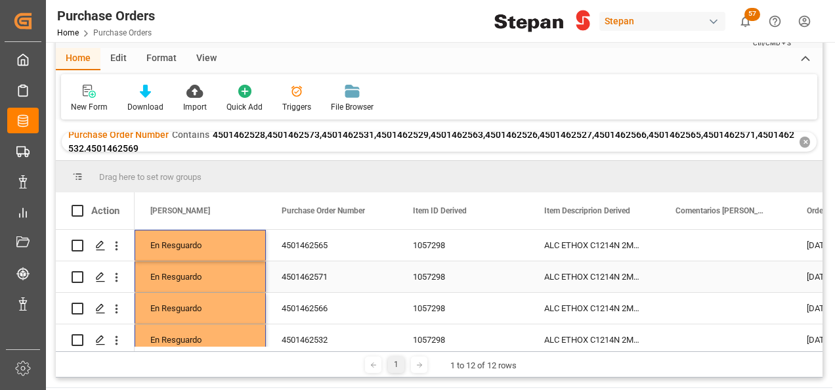
scroll to position [0, 0]
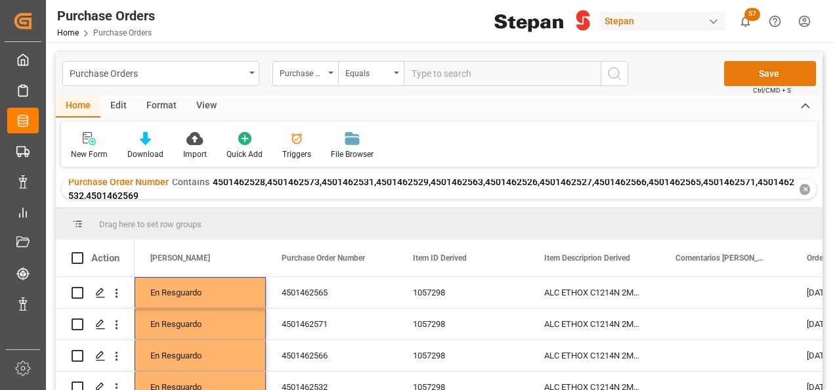
click at [773, 74] on button "Save" at bounding box center [770, 73] width 92 height 25
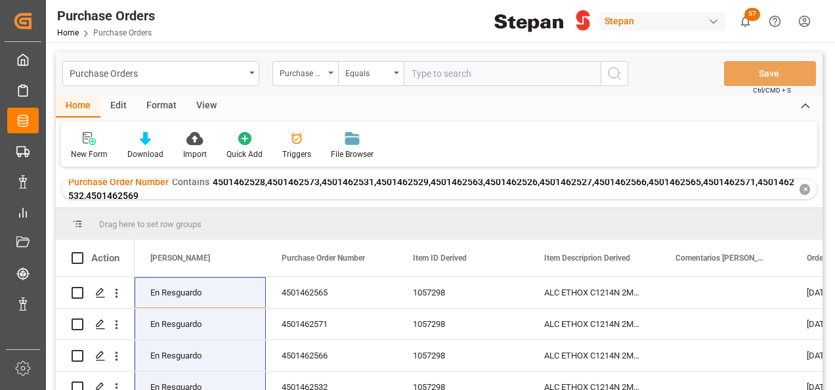
click at [804, 187] on div "✕" at bounding box center [805, 189] width 11 height 11
